Goal: Check status: Check status

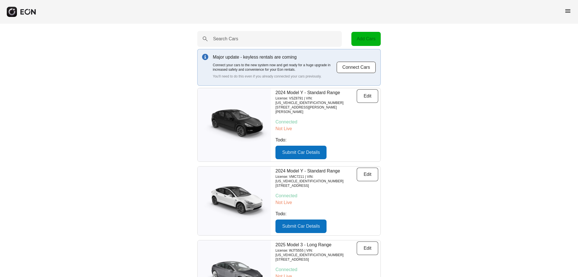
click at [569, 11] on span "menu" at bounding box center [567, 11] width 7 height 7
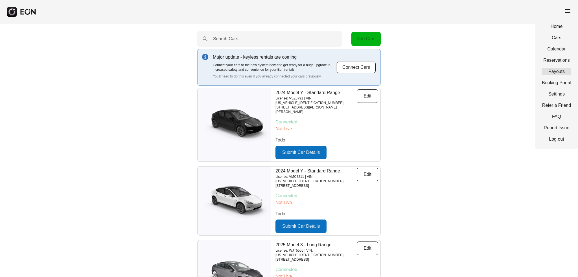
click at [548, 72] on link "Payouts" at bounding box center [556, 71] width 29 height 7
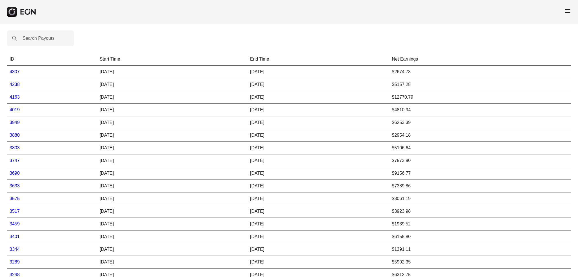
click at [134, 86] on td "[DATE]" at bounding box center [172, 84] width 150 height 13
click at [13, 85] on link "4238" at bounding box center [15, 84] width 10 height 5
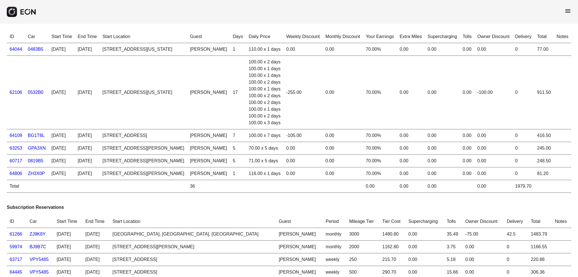
click at [262, 175] on div "116.00 x 1 days" at bounding box center [265, 173] width 32 height 7
drag, startPoint x: 263, startPoint y: 169, endPoint x: 281, endPoint y: 177, distance: 19.4
click at [281, 177] on tr "64806 ZH3X0P [DATE] [DATE][GEOGRAPHIC_DATA][STREET_ADDRESS][PERSON_NAME] [PERSO…" at bounding box center [289, 174] width 564 height 13
click at [253, 174] on div "116.00 x 1 days" at bounding box center [265, 173] width 32 height 7
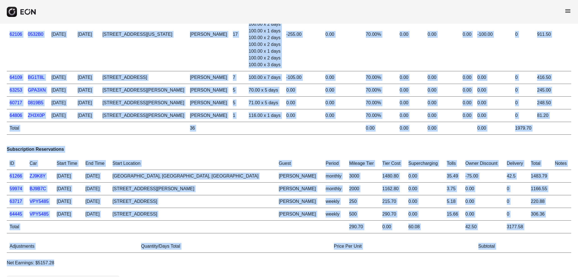
scroll to position [109, 0]
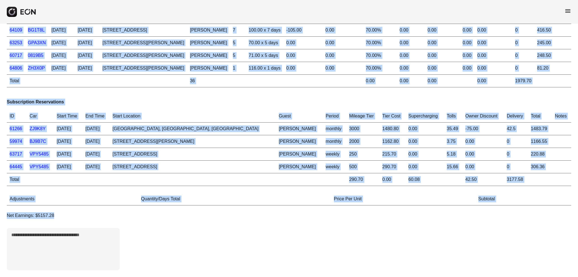
drag, startPoint x: 9, startPoint y: 37, endPoint x: 572, endPoint y: 214, distance: 590.8
click at [572, 214] on div "ID Car Start Time End Time Start Location Guest Days Daily Price Weekly Discoun…" at bounding box center [289, 97] width 578 height 359
copy div "ID Car Start Time End Time Start Location Guest Days Daily Price Weekly Discoun…"
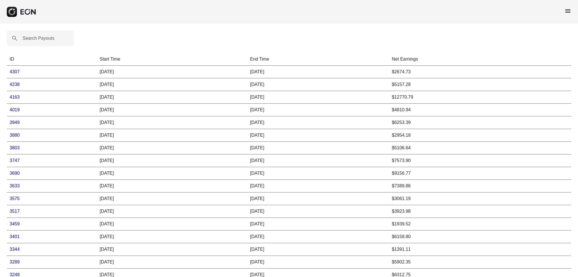
click at [17, 71] on link "4307" at bounding box center [15, 71] width 10 height 5
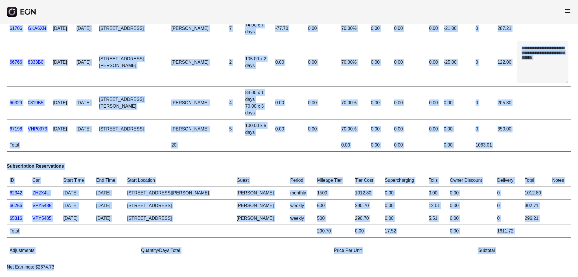
scroll to position [105, 0]
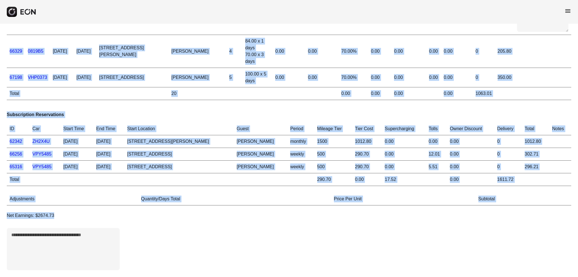
drag, startPoint x: 8, startPoint y: 40, endPoint x: 477, endPoint y: 260, distance: 518.1
click at [477, 260] on div "**********" at bounding box center [289, 100] width 578 height 356
copy div "**********"
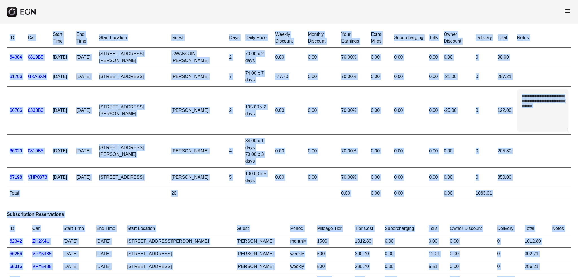
scroll to position [0, 0]
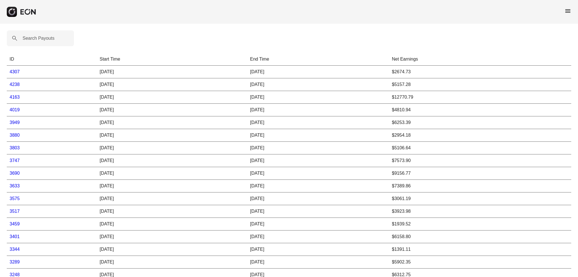
click at [18, 85] on link "4238" at bounding box center [15, 84] width 10 height 5
click at [19, 72] on link "4307" at bounding box center [15, 71] width 10 height 5
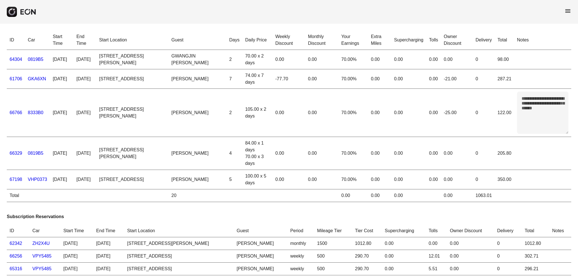
scroll to position [28, 0]
